Goal: Register for event/course

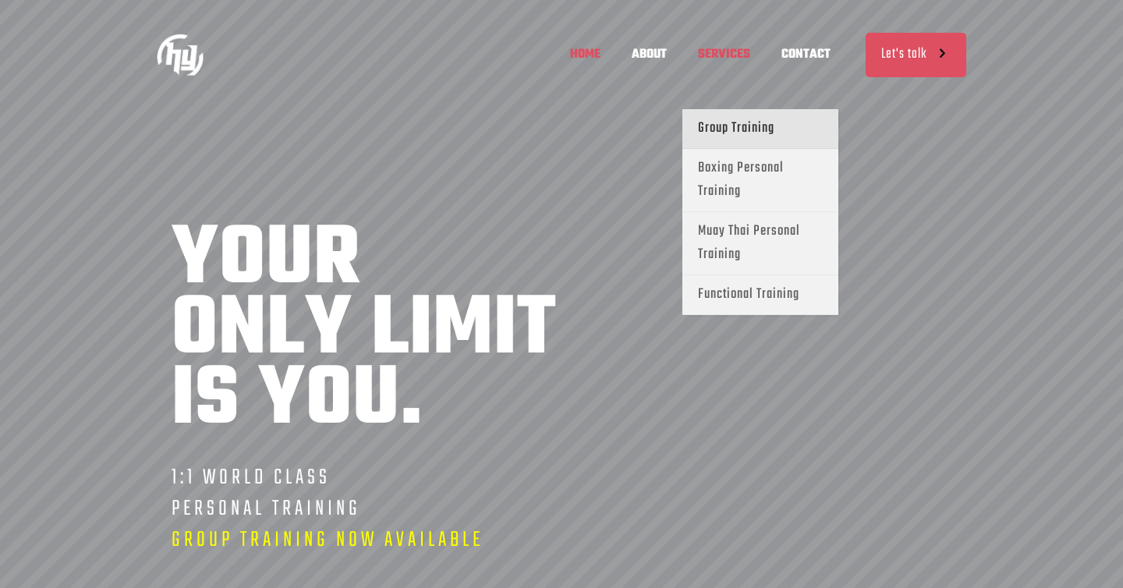
scroll to position [0, 457]
click at [741, 126] on span "Group Training" at bounding box center [736, 128] width 76 height 23
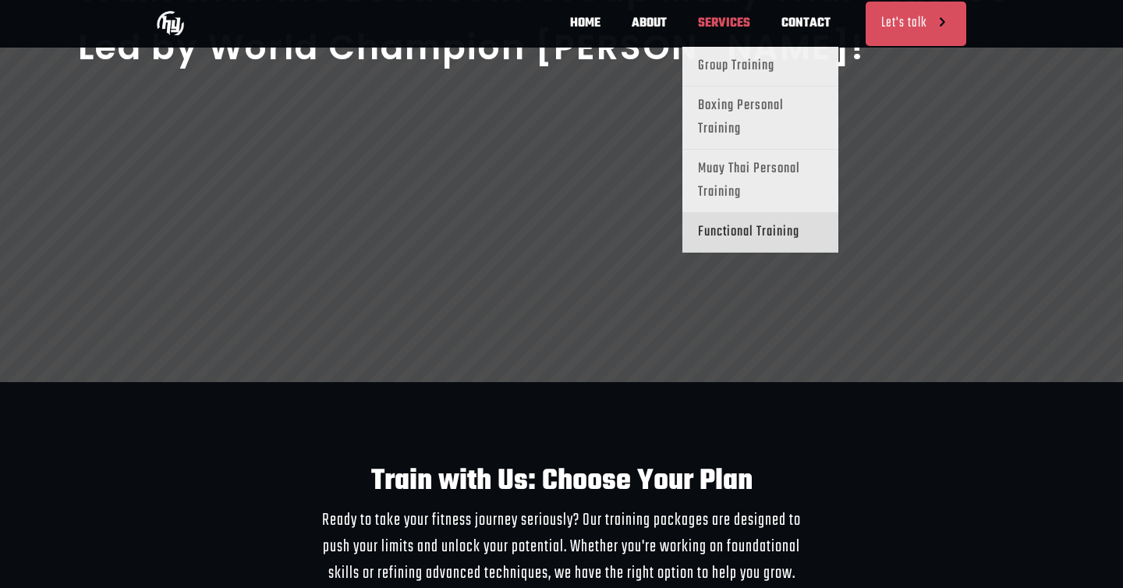
click at [703, 239] on span "Functional Training" at bounding box center [748, 232] width 101 height 23
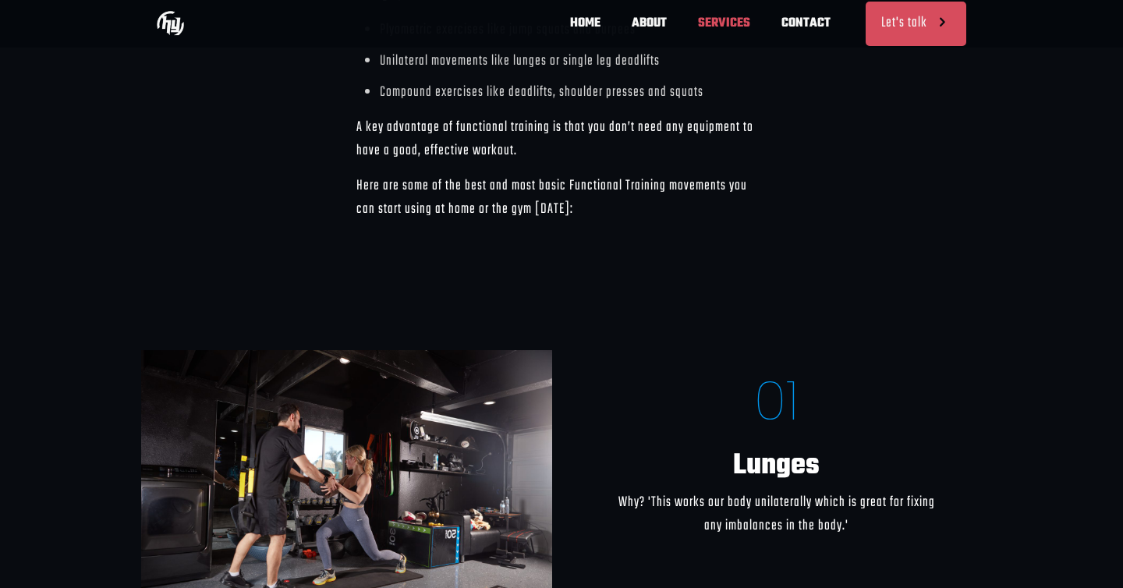
scroll to position [2094, 0]
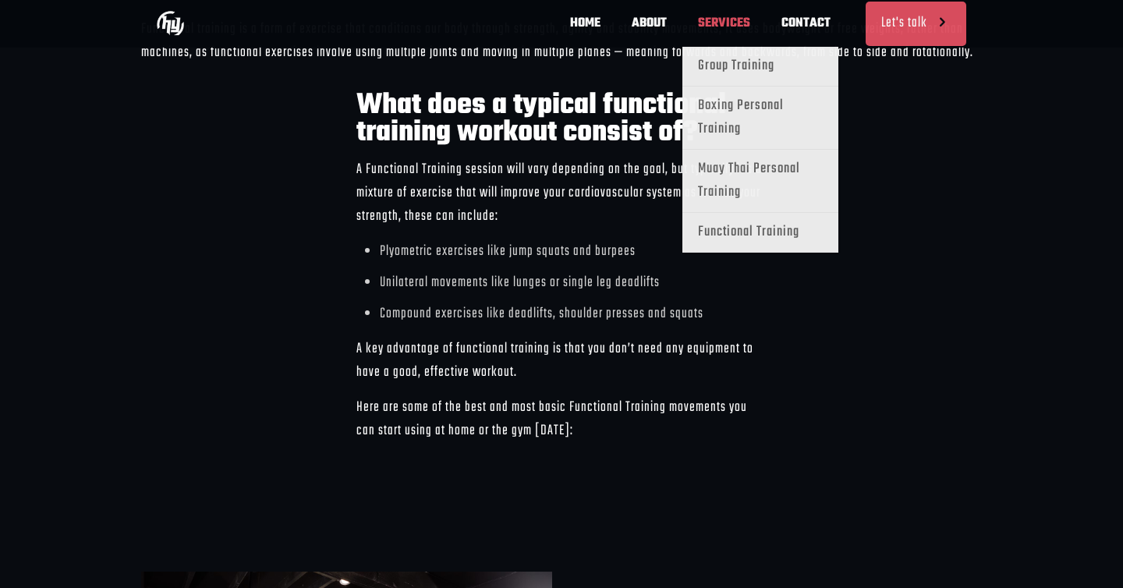
click at [730, 22] on span "SERVICES" at bounding box center [723, 23] width 83 height 47
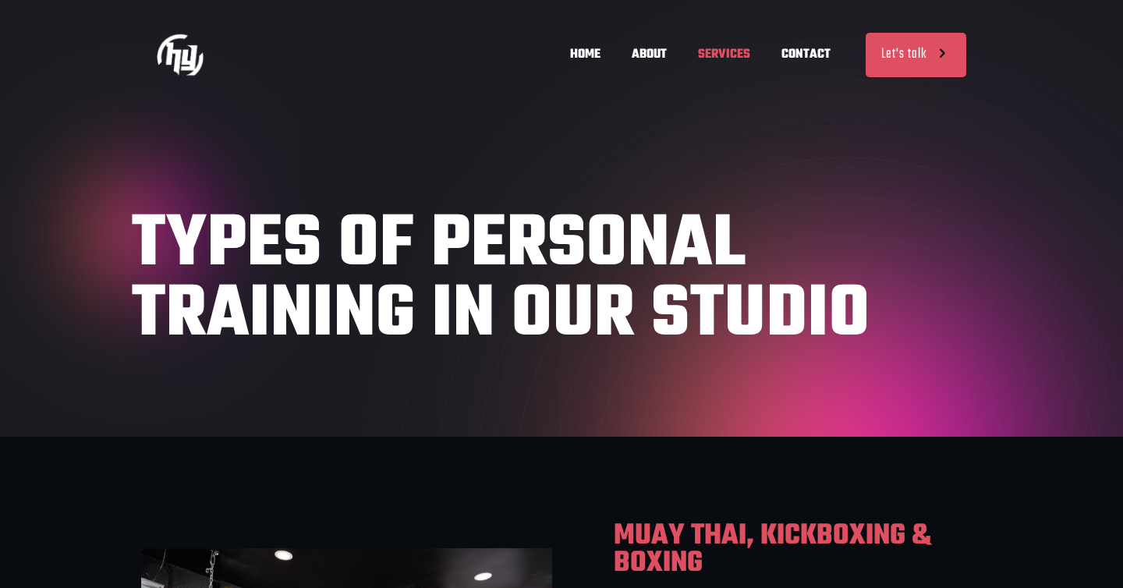
click at [720, 55] on span "SERVICES" at bounding box center [723, 54] width 83 height 47
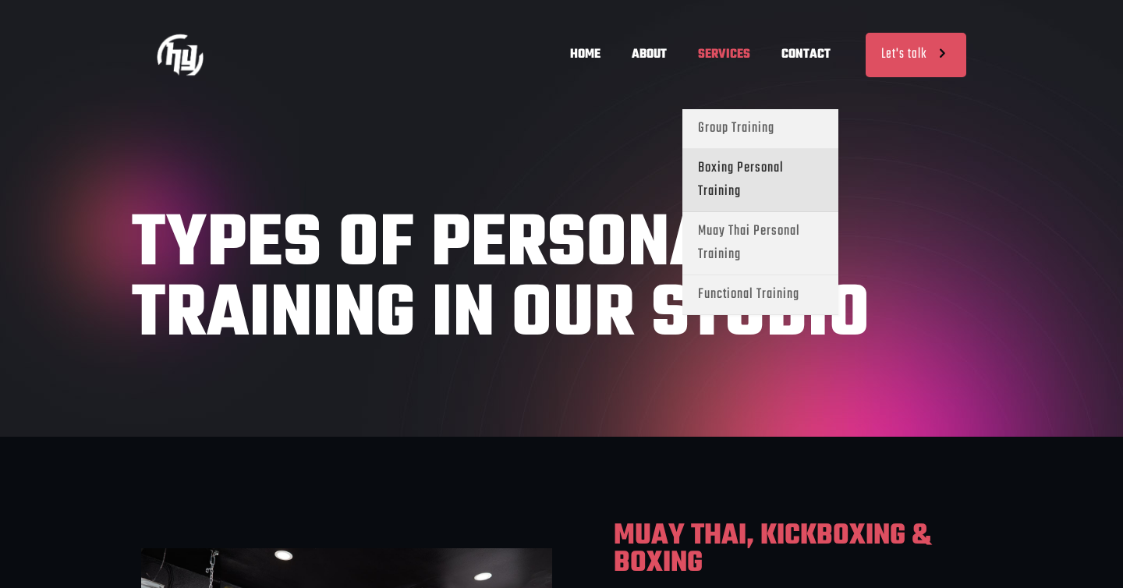
click at [714, 175] on span "Boxing Personal Training" at bounding box center [760, 180] width 125 height 47
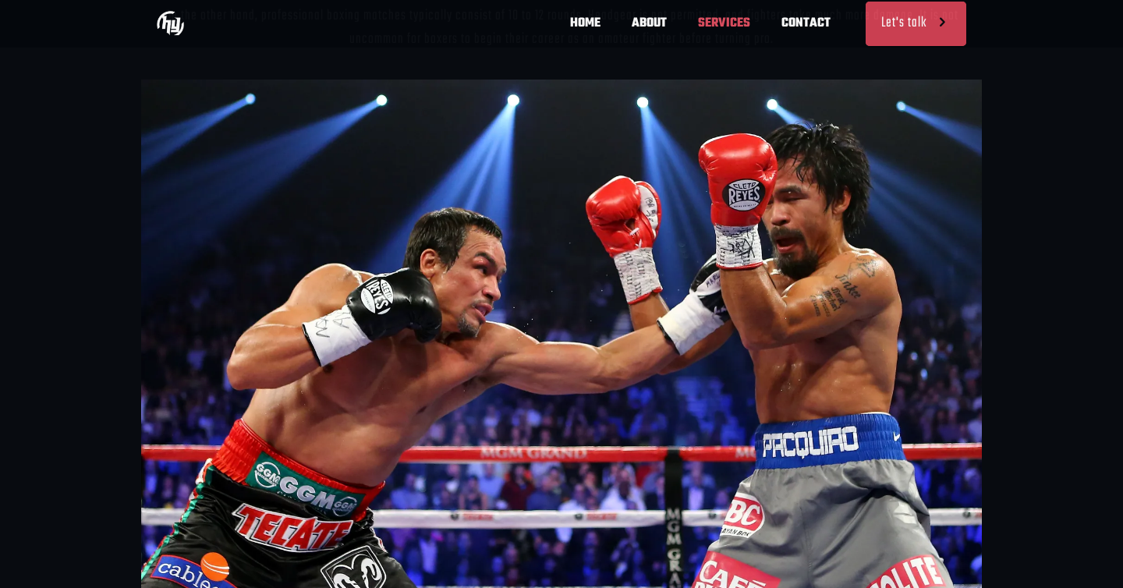
scroll to position [0, 228]
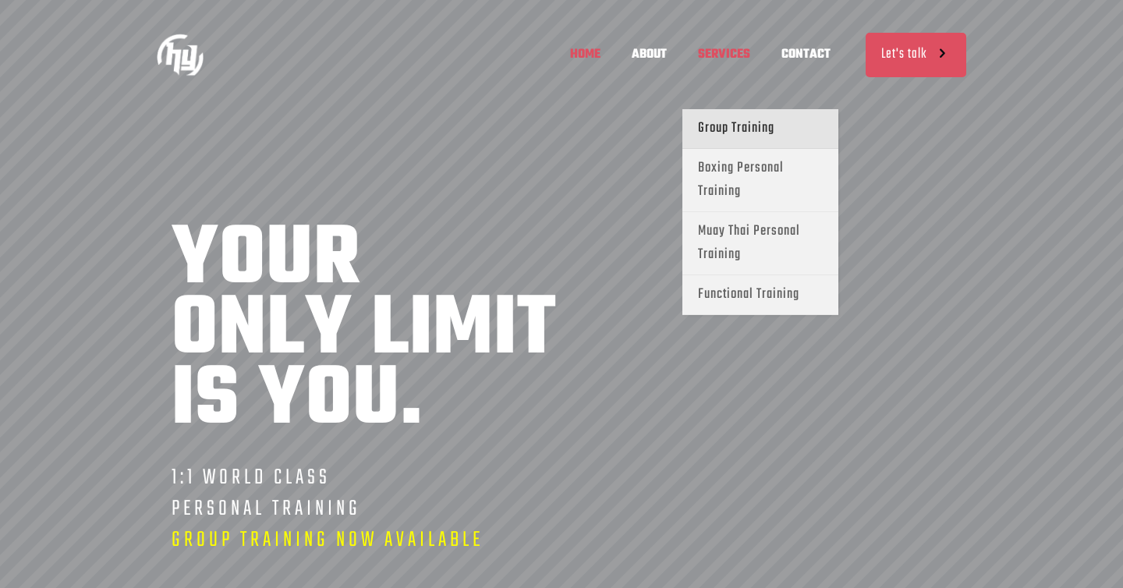
scroll to position [0, 457]
click at [752, 132] on span "Group Training" at bounding box center [736, 128] width 76 height 23
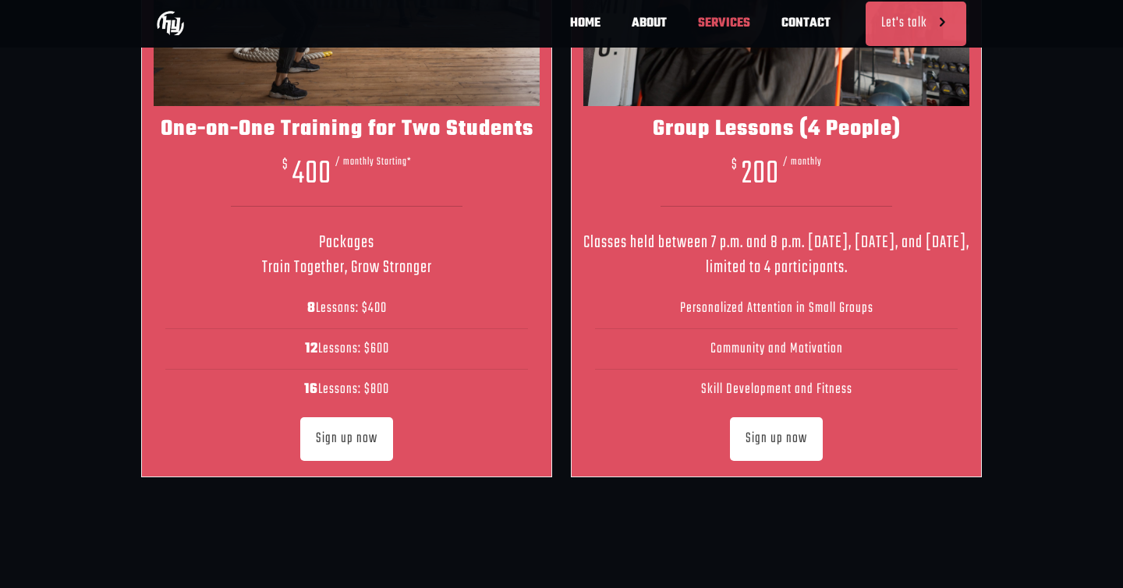
scroll to position [0, 228]
click at [763, 433] on span "Sign up now" at bounding box center [776, 439] width 62 height 19
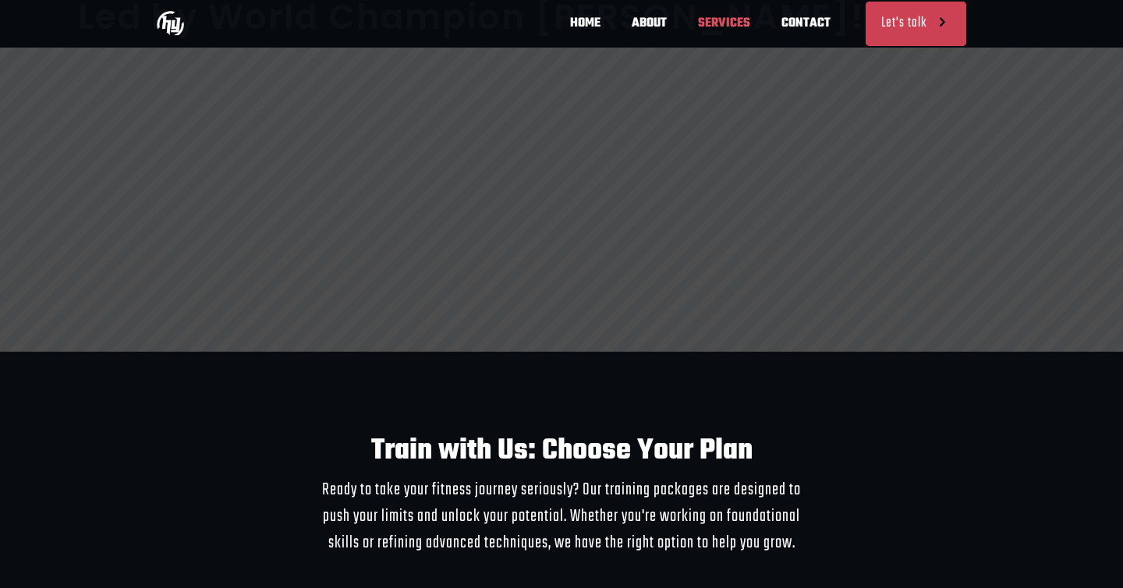
scroll to position [0, 915]
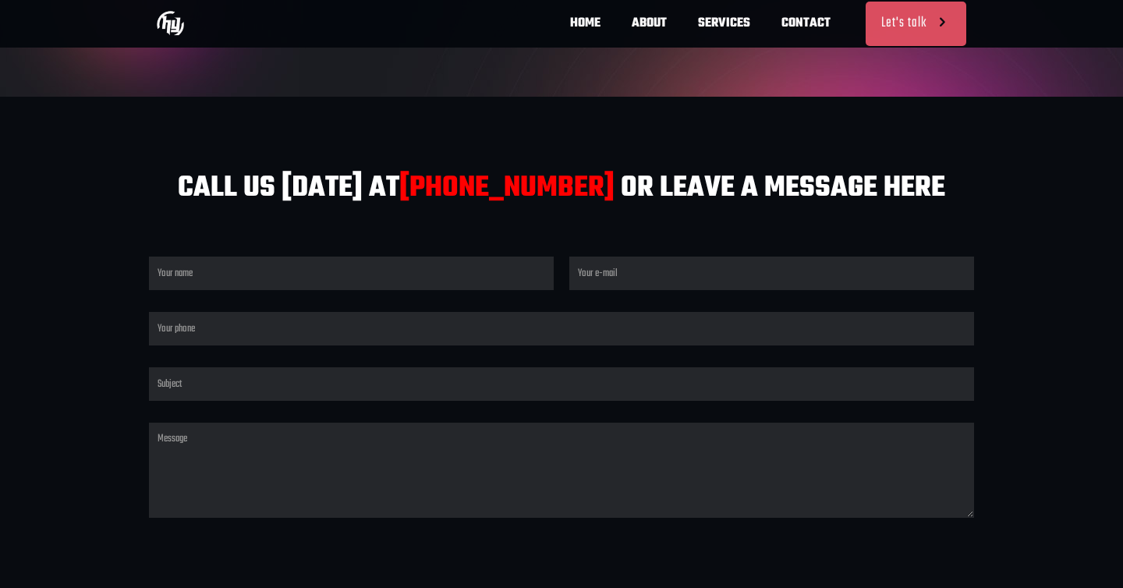
scroll to position [0, 457]
